Goal: Information Seeking & Learning: Find specific fact

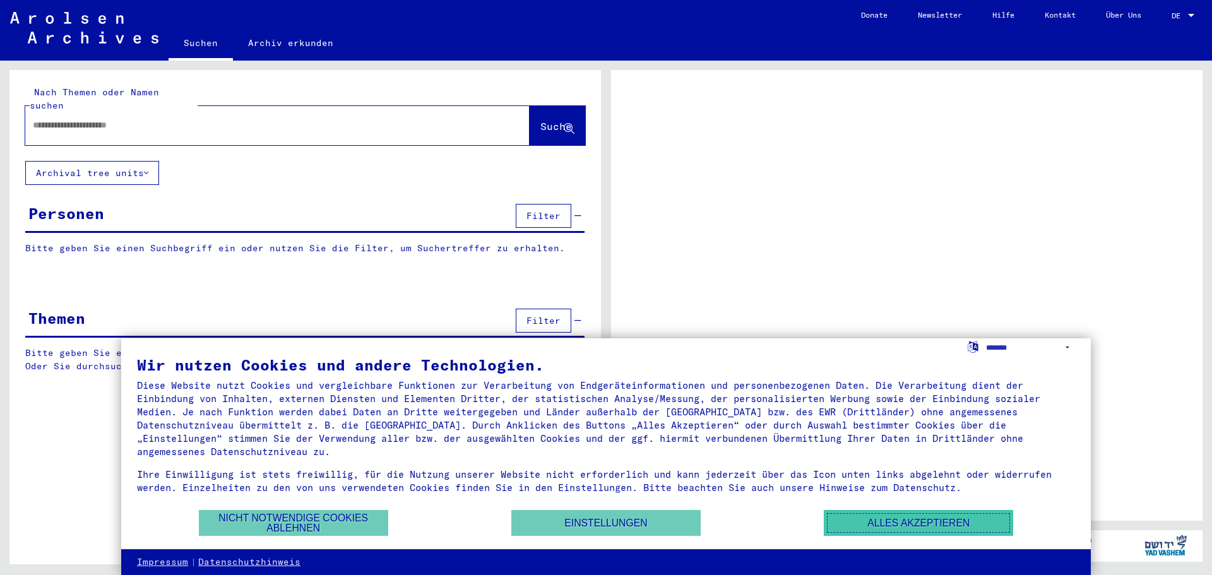
click at [931, 527] on button "Alles akzeptieren" at bounding box center [918, 523] width 189 height 26
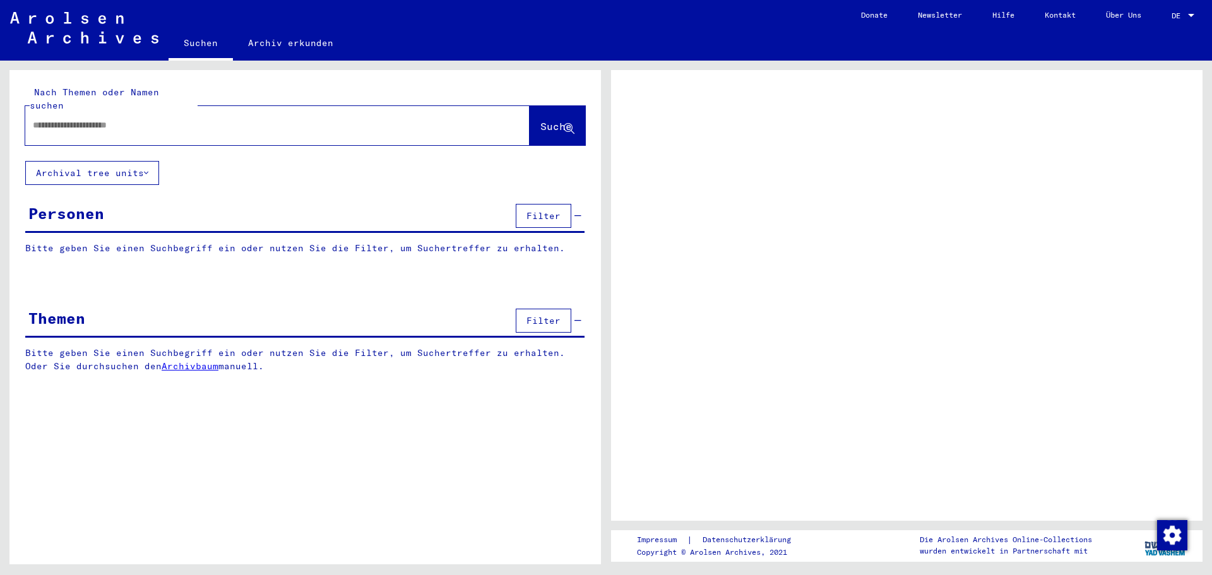
click at [92, 119] on div at bounding box center [262, 125] width 474 height 28
click at [92, 119] on input "text" at bounding box center [266, 125] width 467 height 13
type input "*"
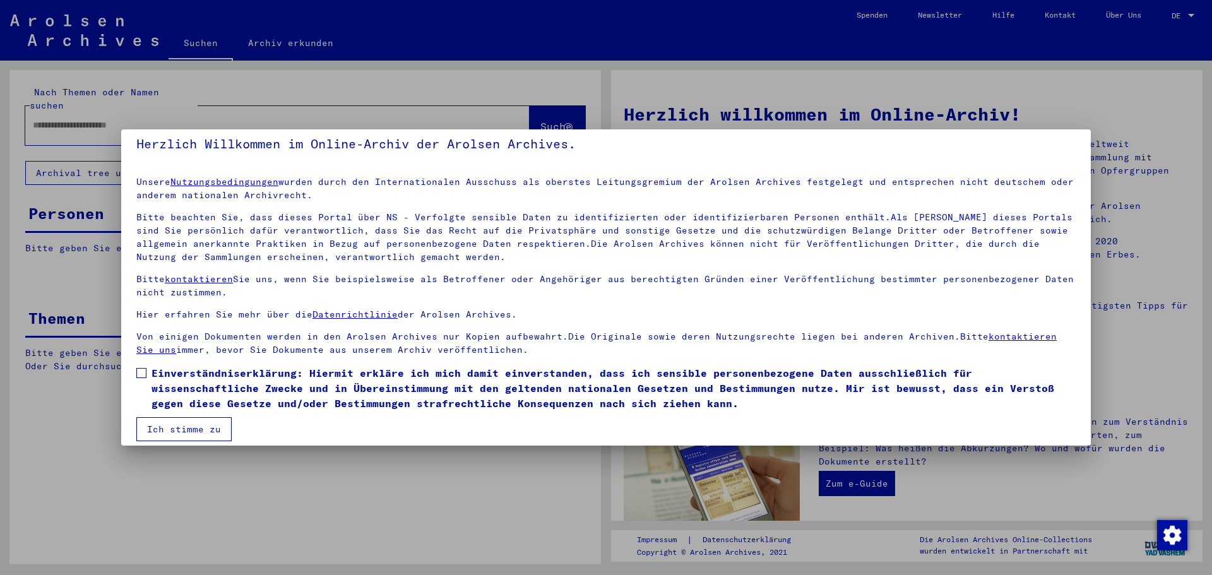
scroll to position [21, 0]
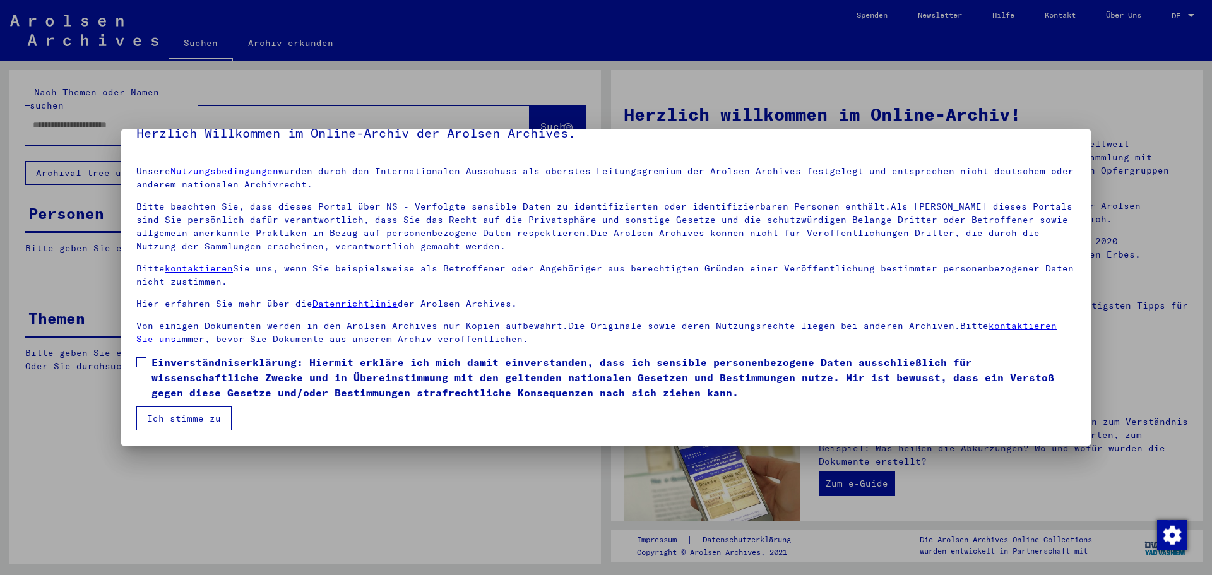
click at [146, 366] on span at bounding box center [141, 362] width 10 height 10
click at [162, 414] on button "Ich stimme zu" at bounding box center [183, 419] width 95 height 24
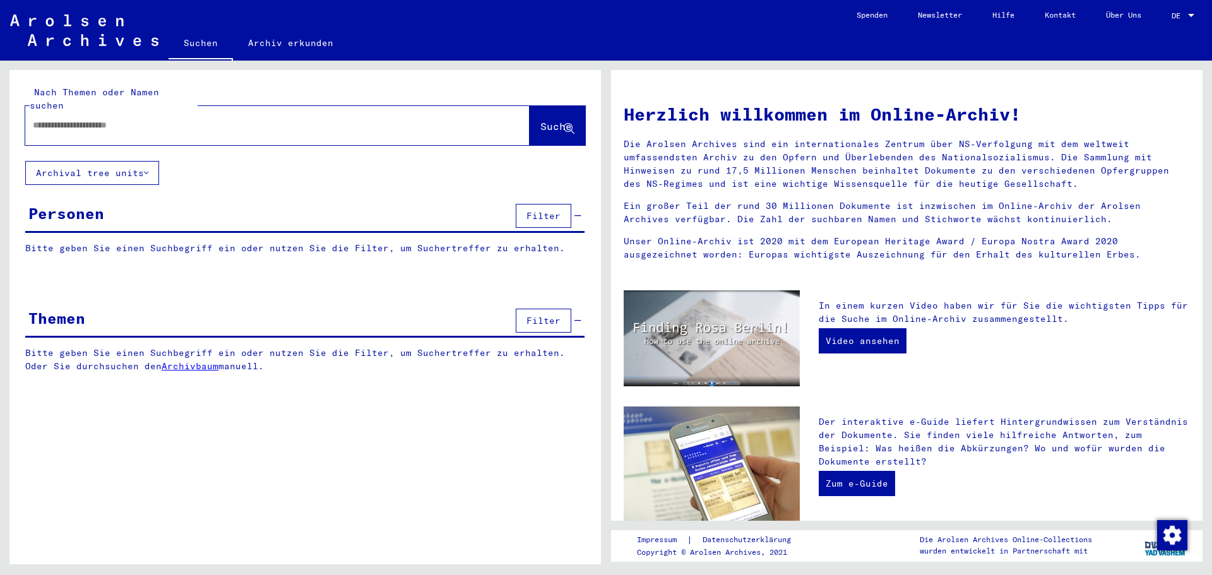
click at [127, 119] on input "text" at bounding box center [262, 125] width 459 height 13
type input "*******"
click at [538, 106] on button "Suche" at bounding box center [558, 125] width 56 height 39
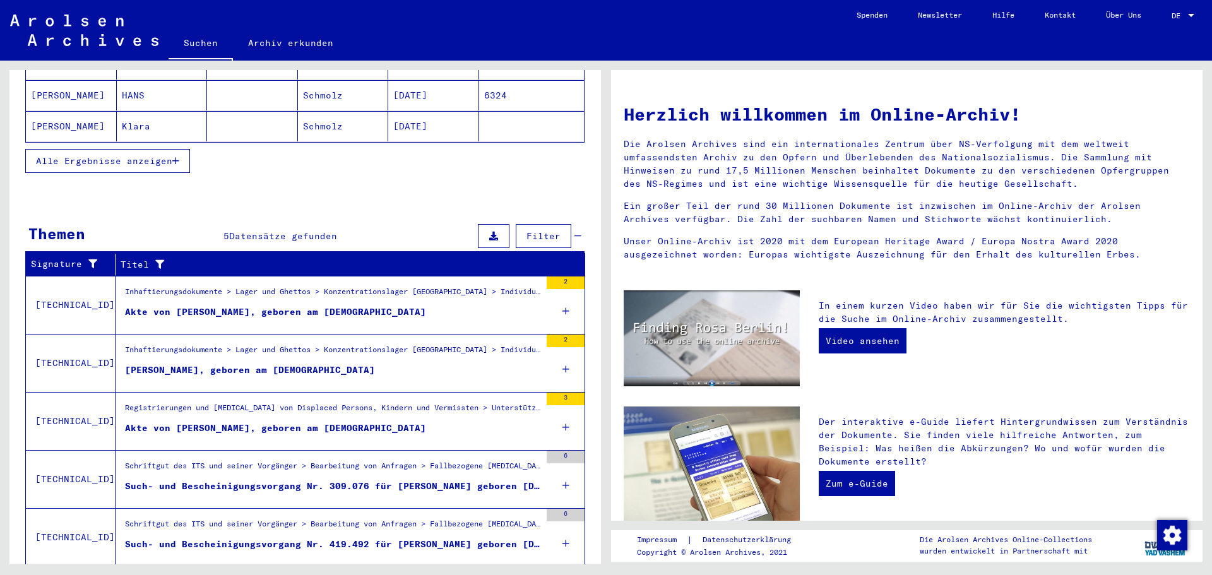
scroll to position [182, 0]
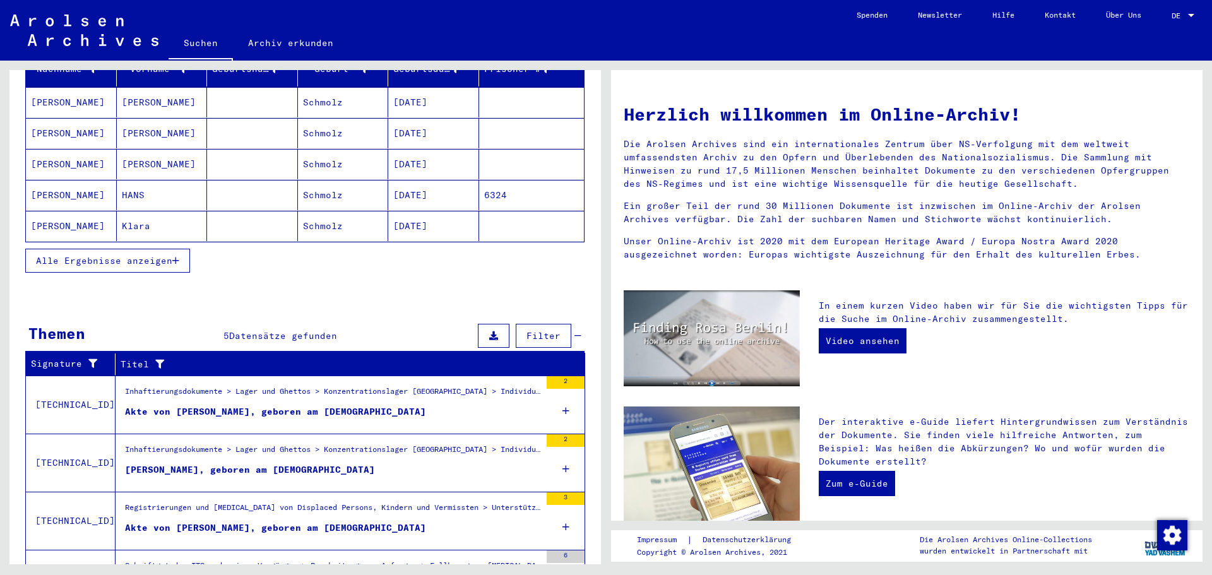
click at [72, 255] on span "Alle Ergebnisse anzeigen" at bounding box center [104, 260] width 136 height 11
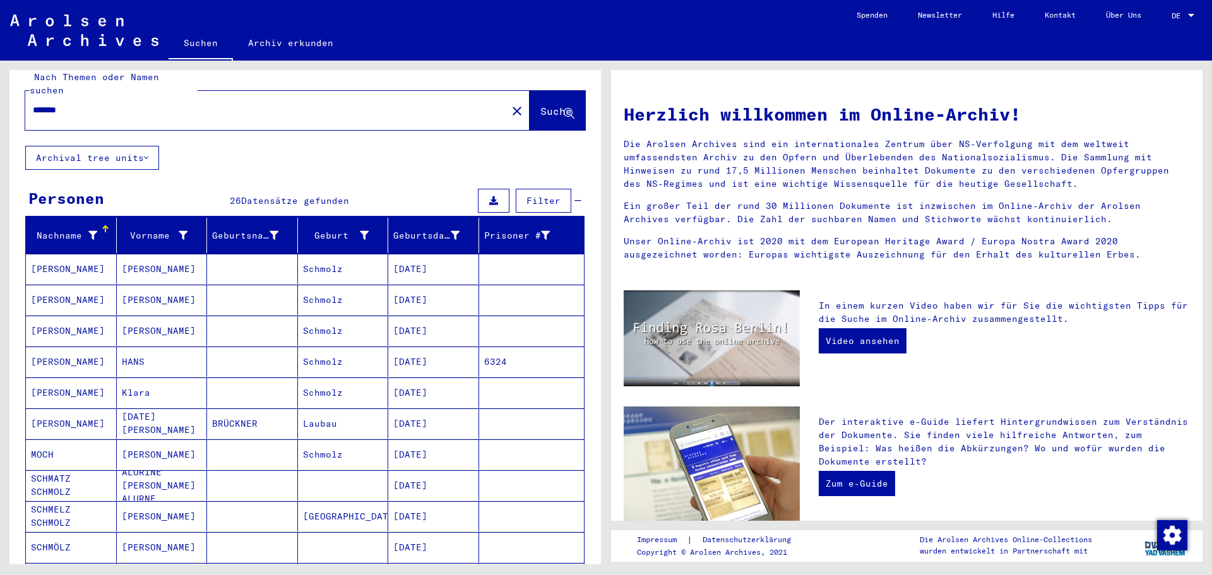
scroll to position [0, 0]
